Goal: Use online tool/utility: Utilize a website feature to perform a specific function

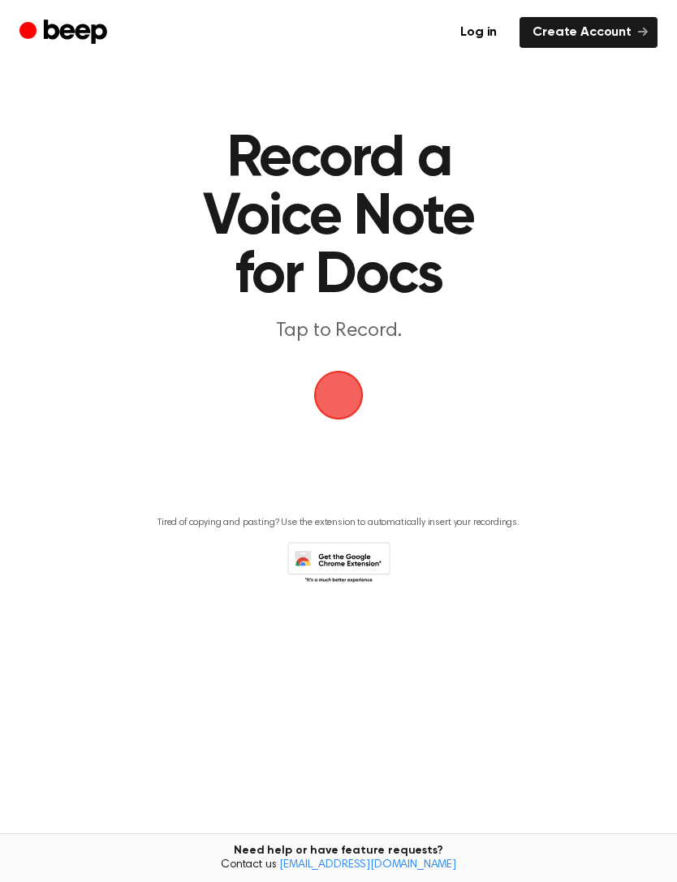
click at [340, 401] on span "button" at bounding box center [339, 396] width 50 height 50
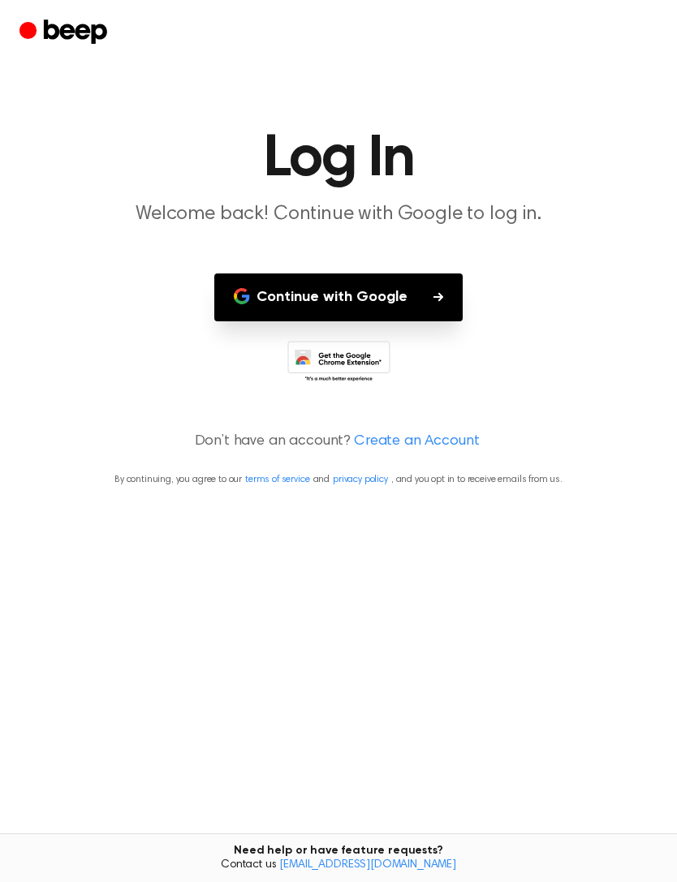
click at [433, 295] on icon "button" at bounding box center [438, 297] width 10 height 10
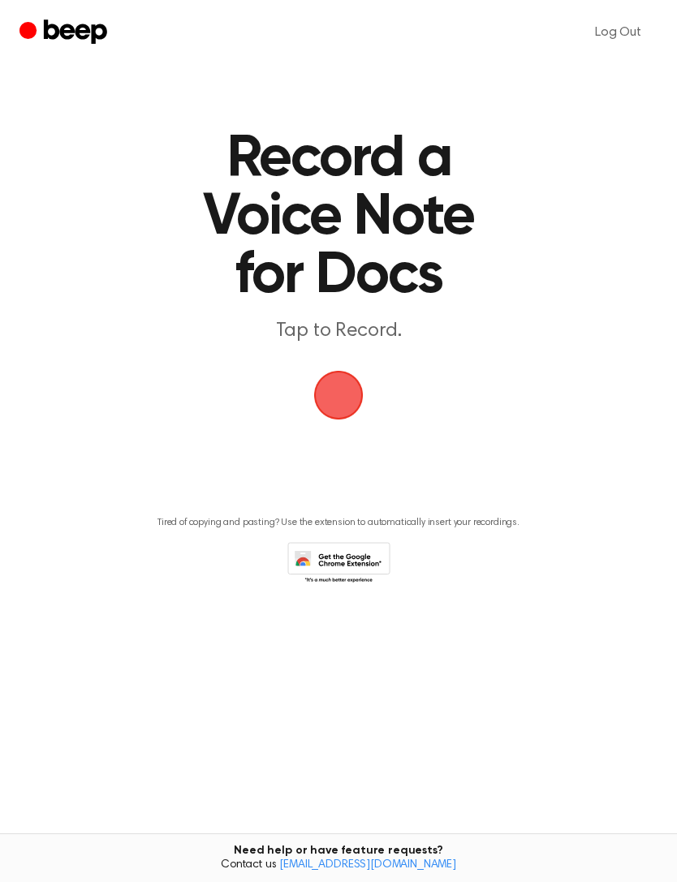
click at [354, 398] on span "button" at bounding box center [338, 395] width 73 height 73
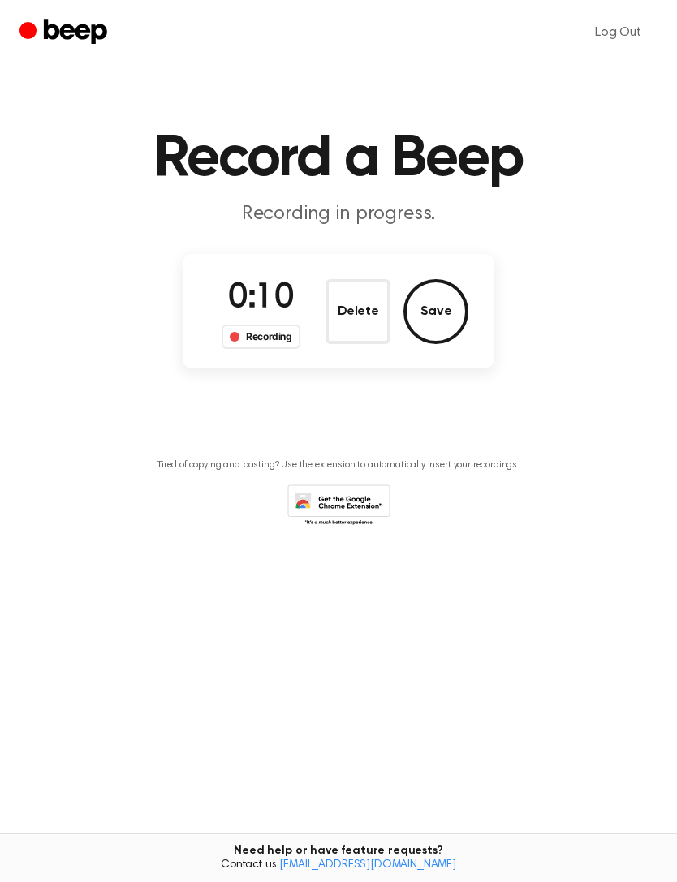
click at [443, 316] on button "Save" at bounding box center [435, 311] width 65 height 65
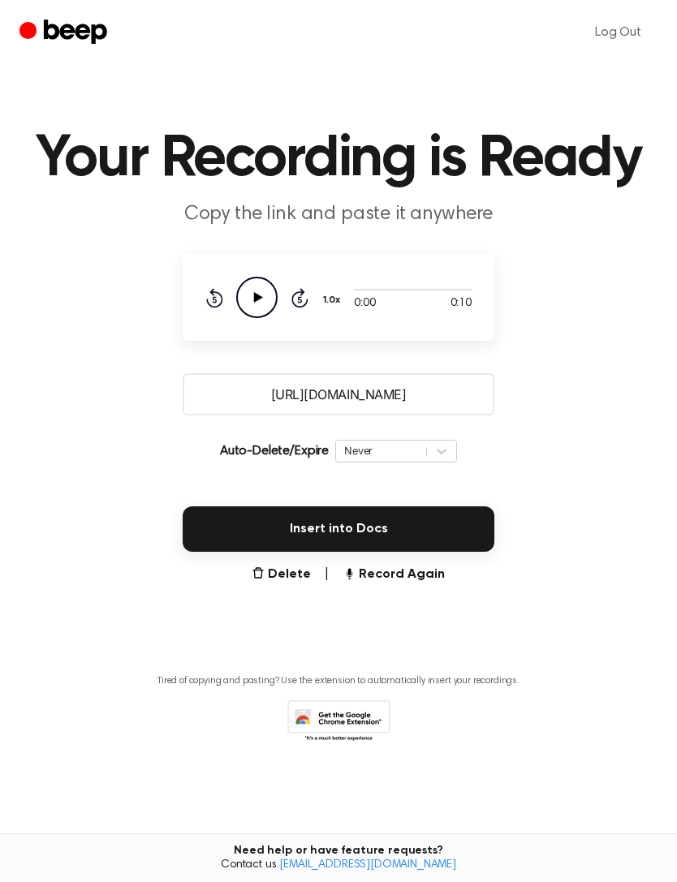
click at [390, 526] on button "Insert into Docs" at bounding box center [339, 529] width 312 height 45
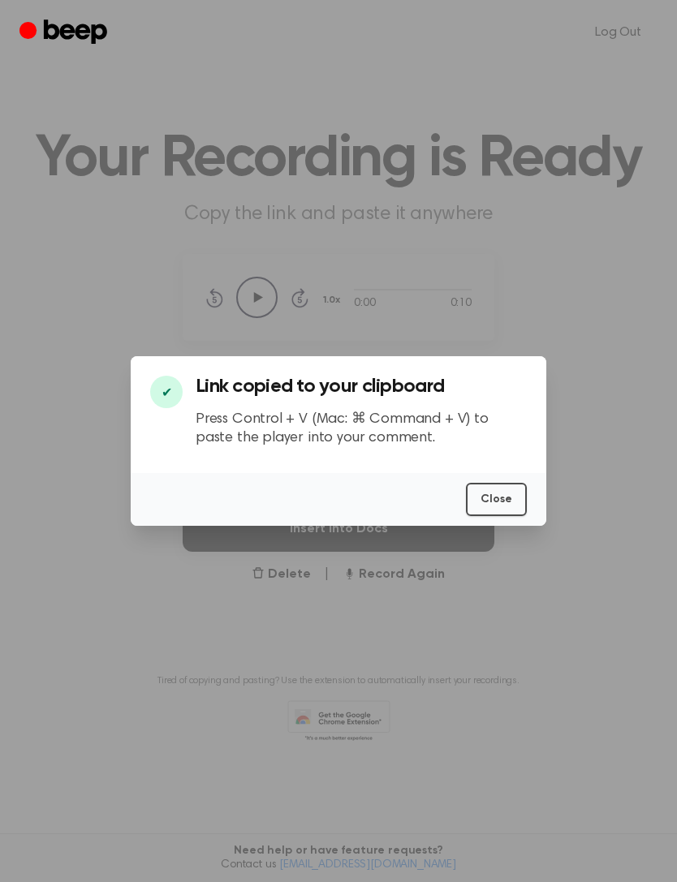
click at [503, 516] on button "Close" at bounding box center [496, 499] width 61 height 33
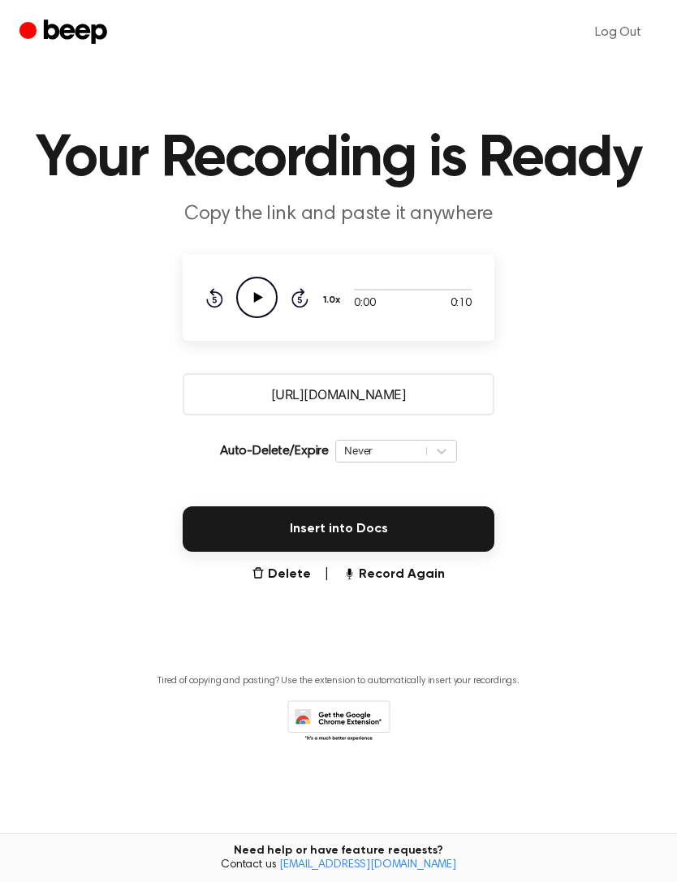
click at [375, 394] on input "[URL][DOMAIN_NAME]" at bounding box center [339, 394] width 312 height 42
click at [548, 367] on main "Your Recording is Ready Copy the link and paste it anywhere 0:00 0:10 Your brow…" at bounding box center [338, 402] width 677 height 804
click at [402, 399] on input "[URL][DOMAIN_NAME]" at bounding box center [339, 394] width 312 height 42
click at [403, 534] on button "Insert into Docs" at bounding box center [339, 529] width 312 height 45
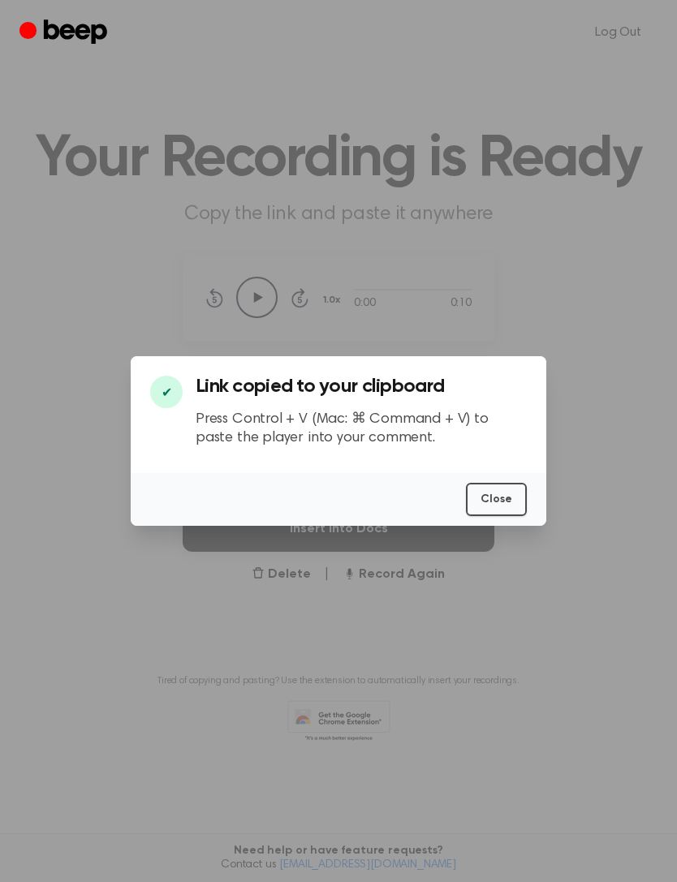
click at [626, 470] on div at bounding box center [338, 441] width 677 height 882
click at [640, 466] on div at bounding box center [338, 441] width 677 height 882
click at [497, 516] on button "Close" at bounding box center [496, 499] width 61 height 33
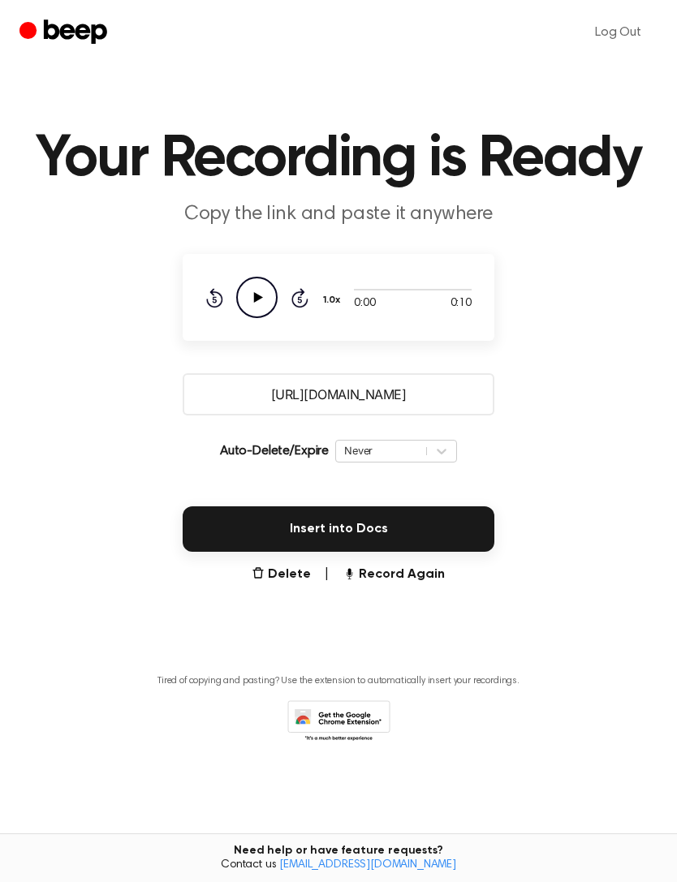
click at [625, 32] on link "Log Out" at bounding box center [618, 32] width 79 height 39
